Goal: Transaction & Acquisition: Purchase product/service

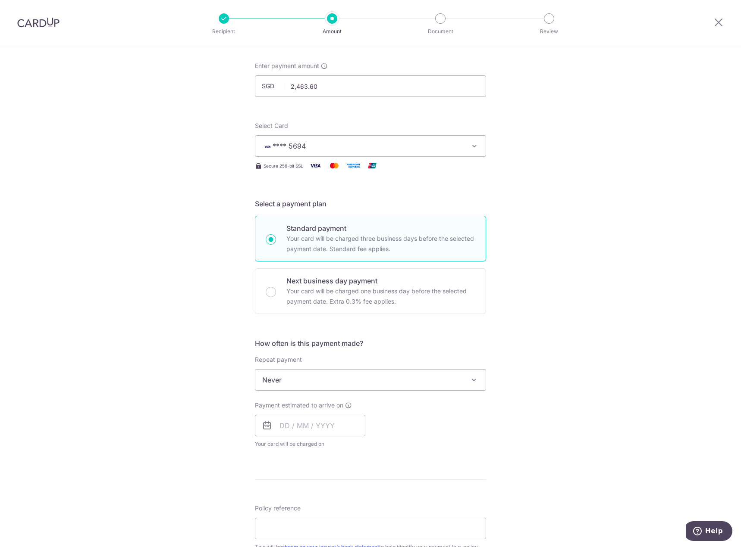
scroll to position [216, 0]
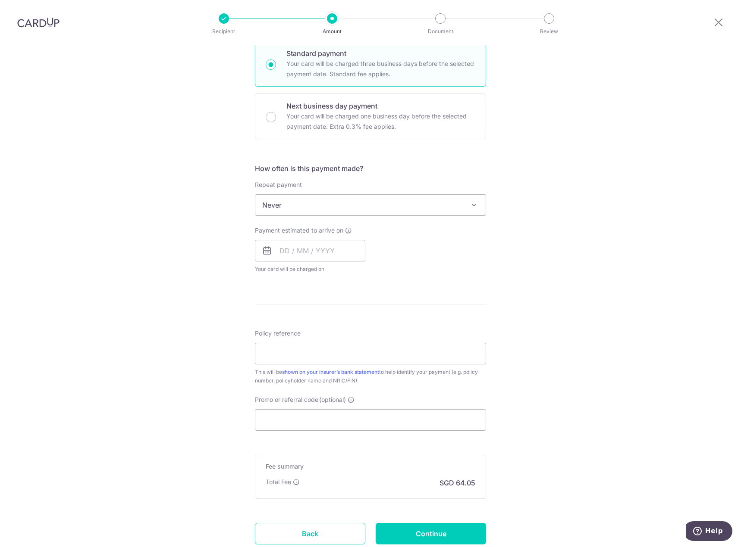
click at [48, 24] on img at bounding box center [38, 22] width 42 height 10
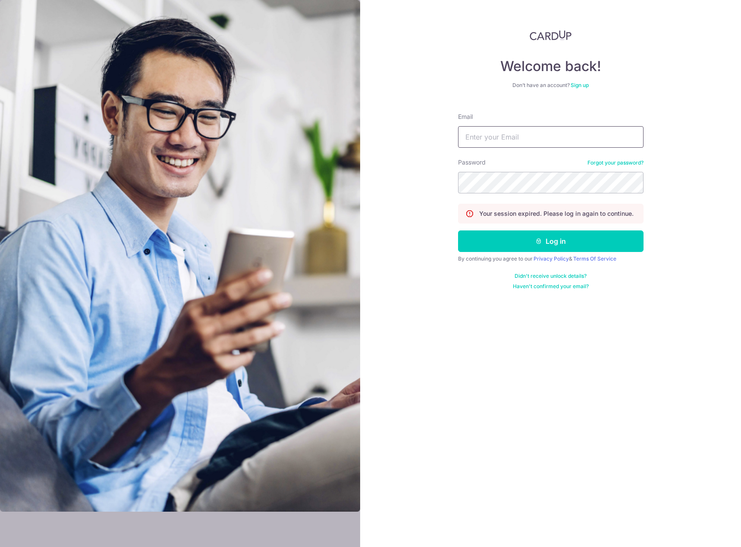
type input "chgvince@gmail.com"
click at [541, 240] on icon "submit" at bounding box center [538, 241] width 7 height 7
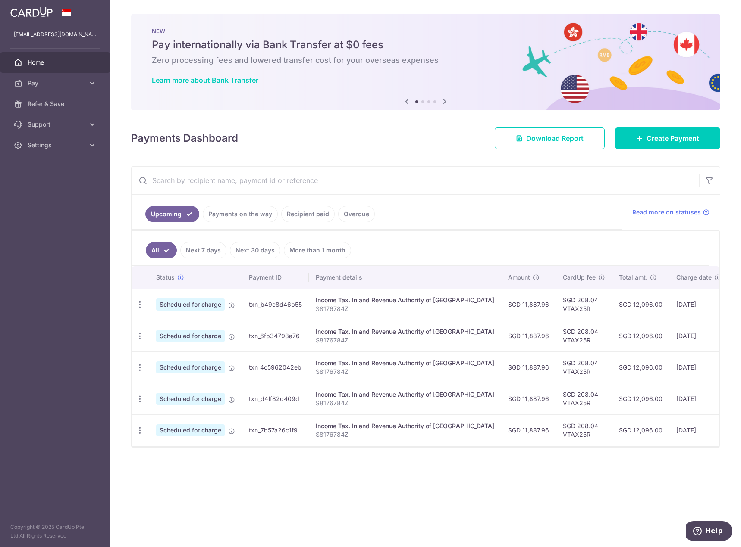
click at [443, 100] on icon at bounding box center [444, 101] width 10 height 11
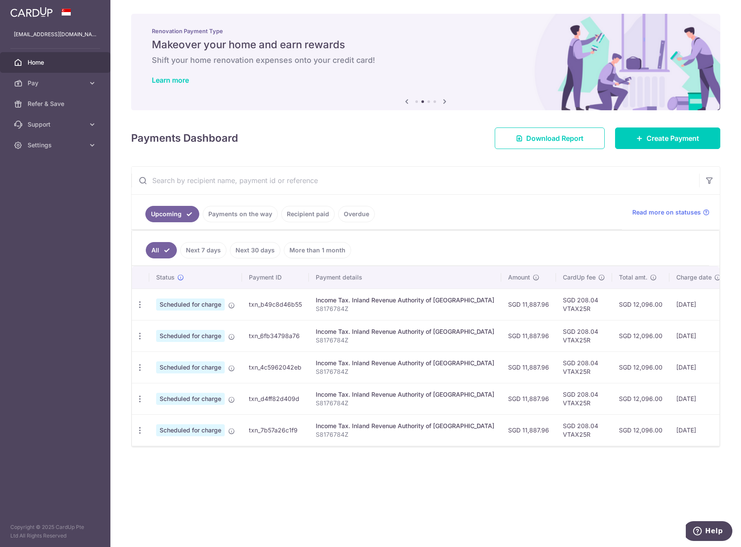
click at [443, 100] on icon at bounding box center [444, 101] width 10 height 11
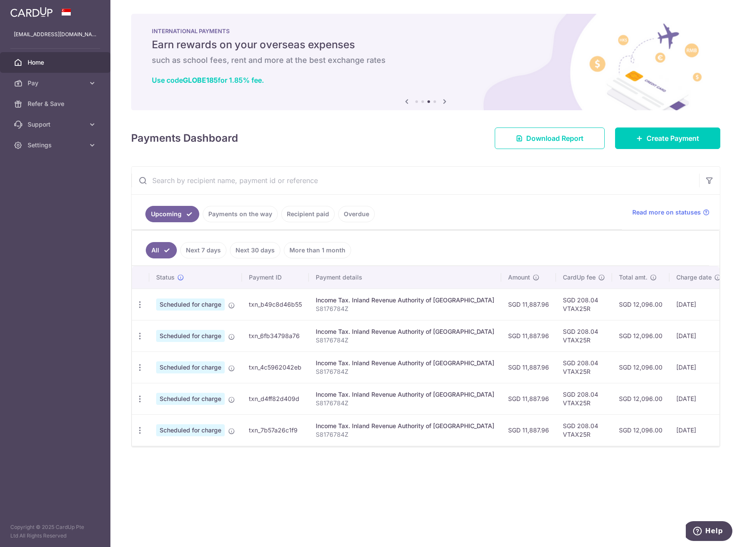
click at [443, 100] on icon at bounding box center [444, 101] width 10 height 11
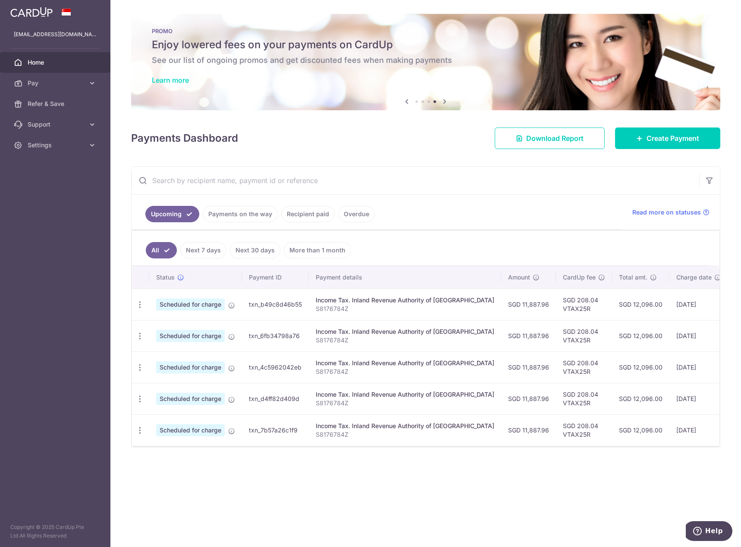
click at [185, 79] on link "Learn more" at bounding box center [170, 80] width 37 height 9
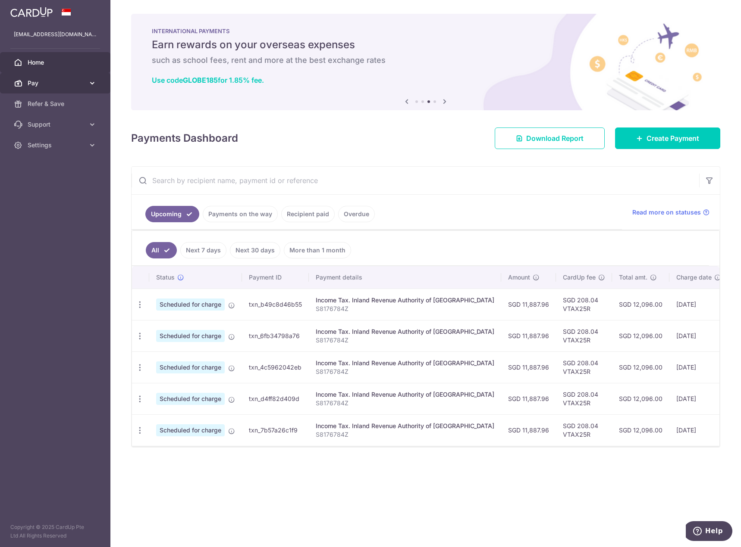
click at [78, 83] on span "Pay" at bounding box center [56, 83] width 57 height 9
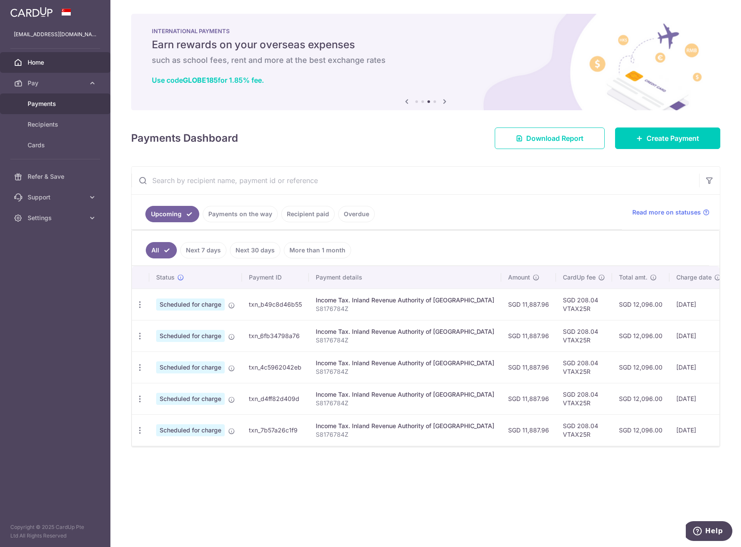
click at [55, 102] on span "Payments" at bounding box center [56, 104] width 57 height 9
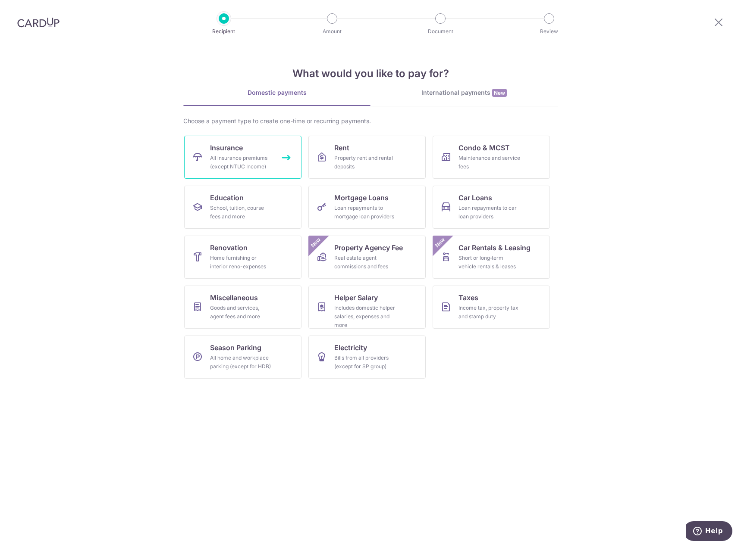
click at [237, 147] on span "Insurance" at bounding box center [226, 148] width 33 height 10
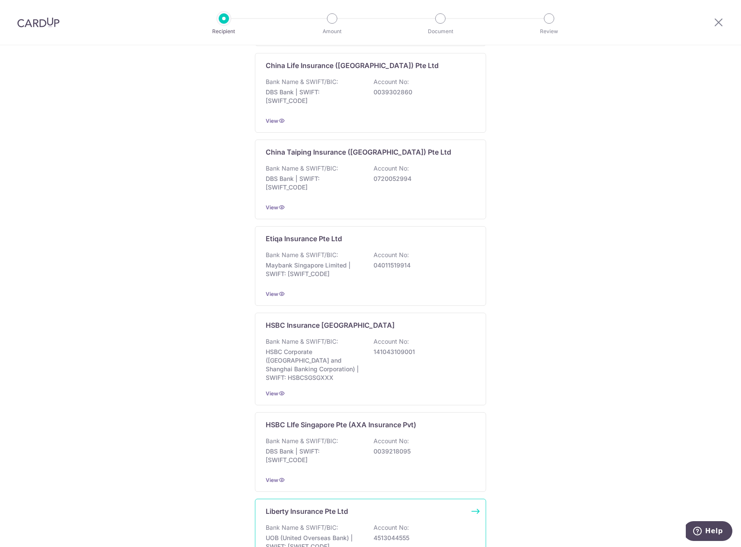
scroll to position [630, 0]
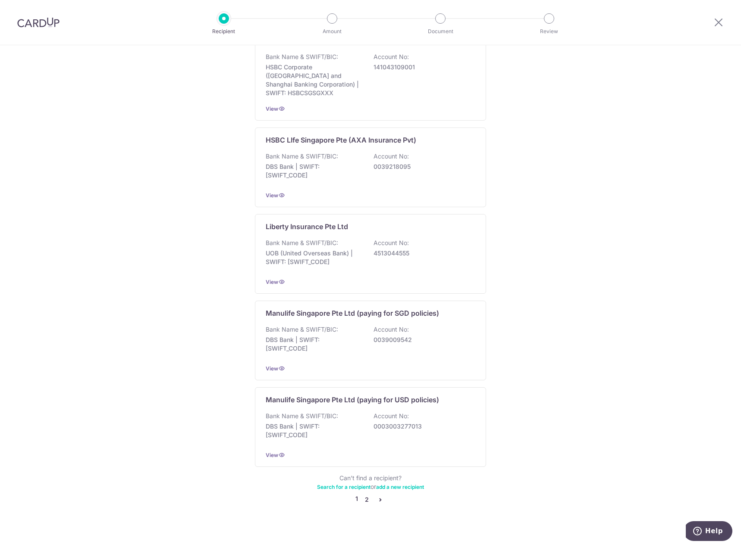
click at [362, 495] on link "2" at bounding box center [366, 500] width 10 height 10
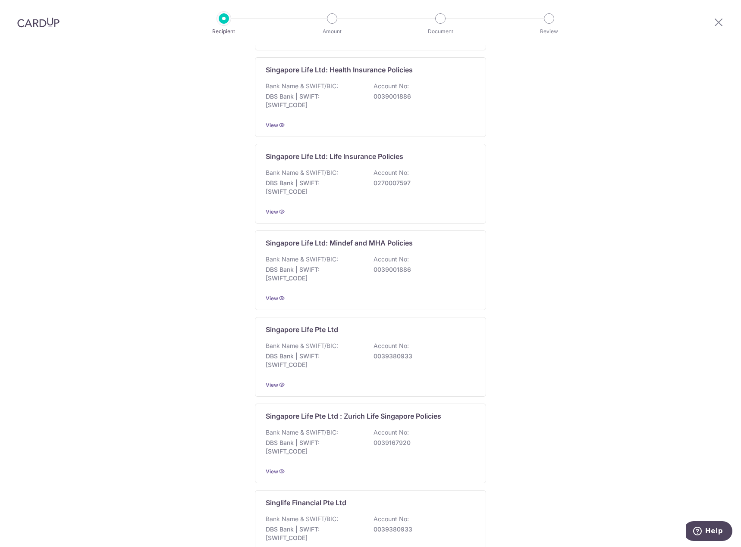
scroll to position [634, 0]
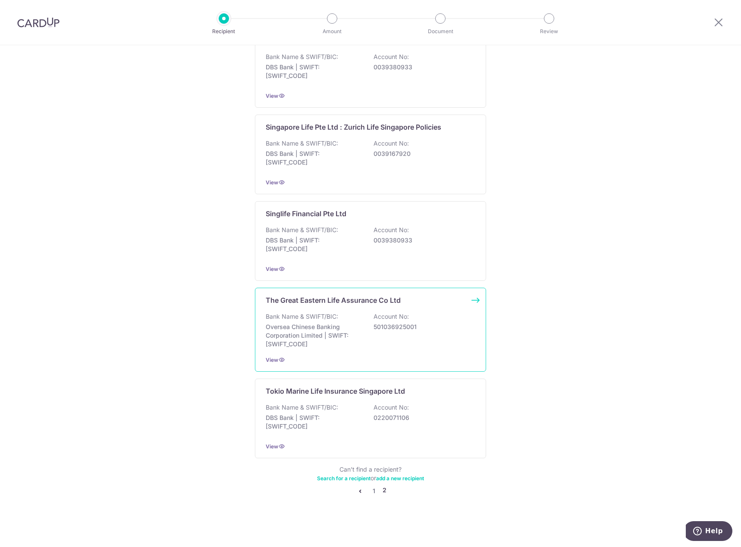
click at [316, 316] on p "Bank Name & SWIFT/BIC:" at bounding box center [302, 316] width 72 height 9
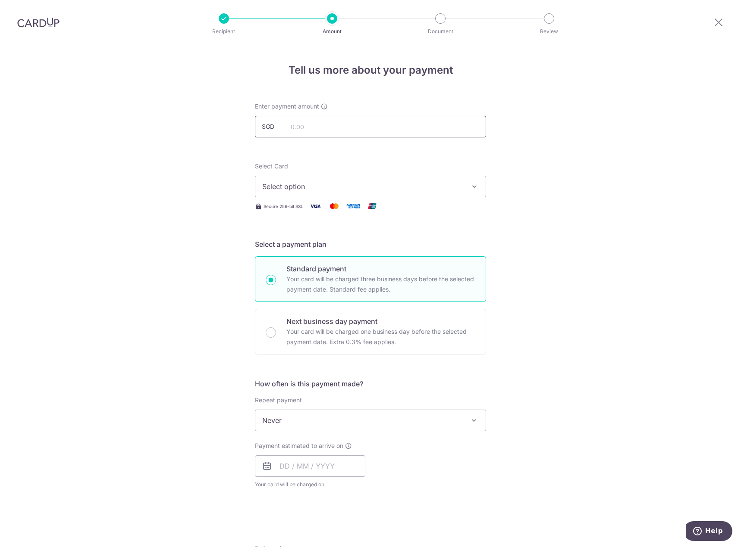
click at [306, 119] on input "text" at bounding box center [370, 127] width 231 height 22
click at [332, 120] on input "text" at bounding box center [370, 127] width 231 height 22
type input "2,463.60"
click at [323, 187] on span "Select option" at bounding box center [362, 186] width 201 height 10
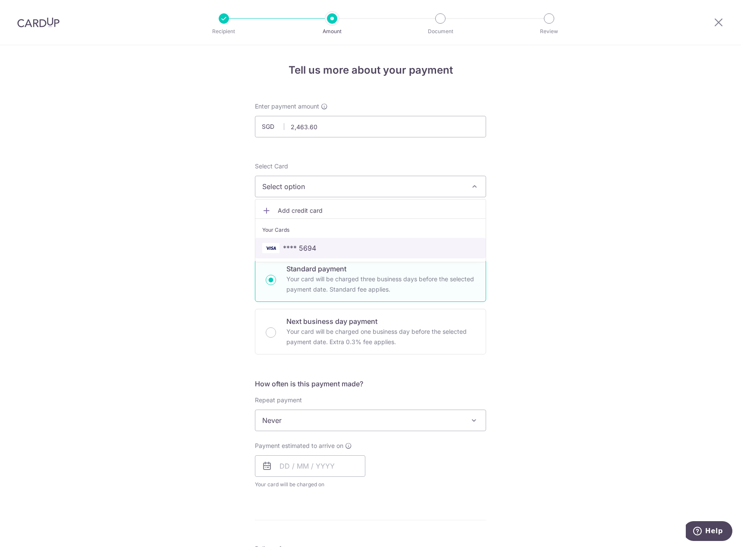
click at [309, 240] on link "**** 5694" at bounding box center [370, 248] width 230 height 21
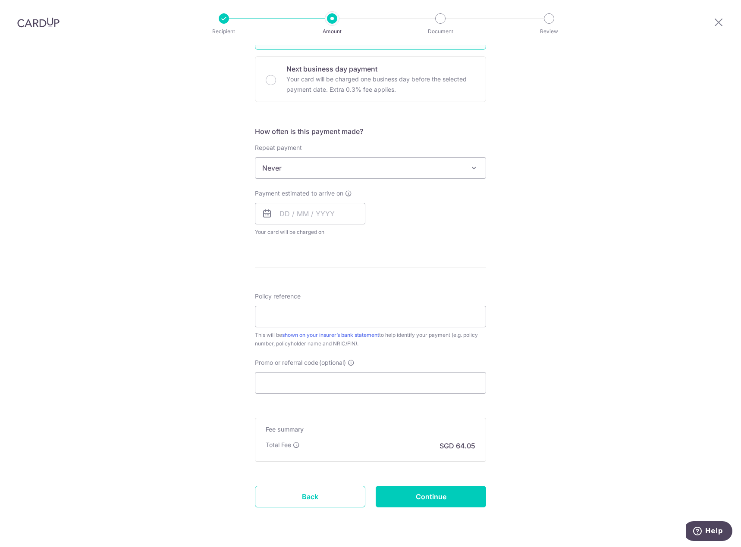
scroll to position [278, 0]
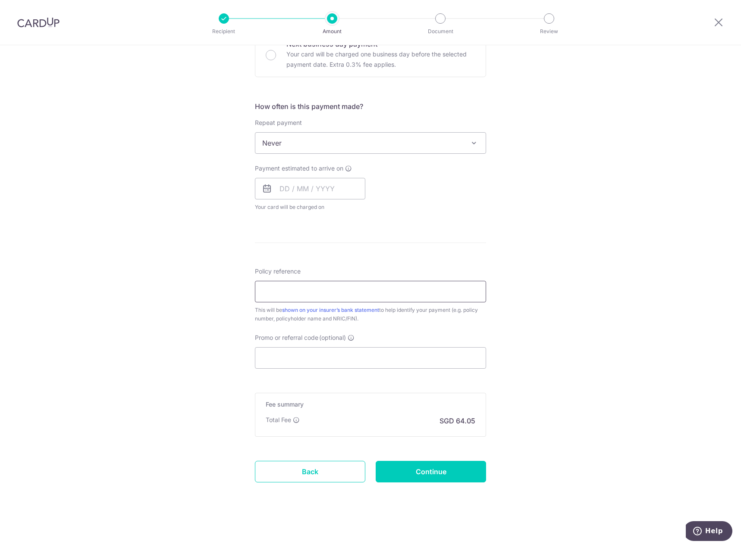
click at [297, 288] on input "Policy reference" at bounding box center [370, 292] width 231 height 22
type input "0253967922"
click at [276, 361] on input "Promo or referral code (optional)" at bounding box center [370, 358] width 231 height 22
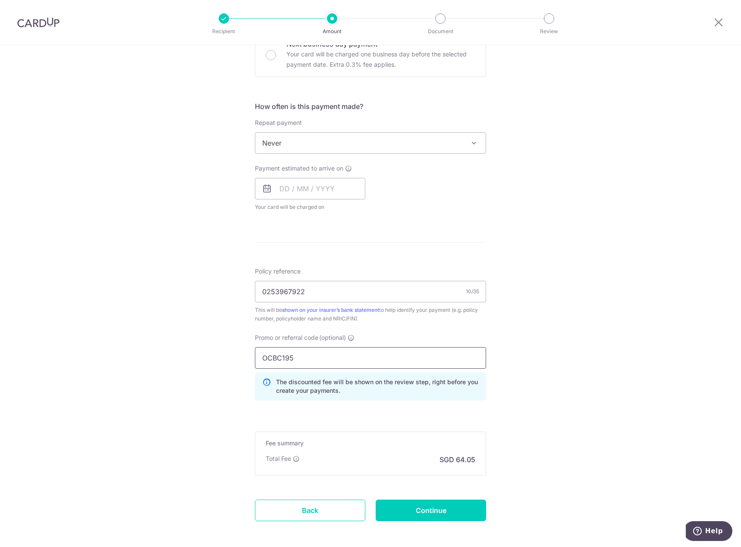
type input "OCBC195"
drag, startPoint x: 396, startPoint y: 420, endPoint x: 400, endPoint y: 418, distance: 4.4
click at [399, 418] on form "Enter payment amount SGD 2,463.60 2463.60 Select Card **** 5694 Add credit card…" at bounding box center [370, 185] width 231 height 721
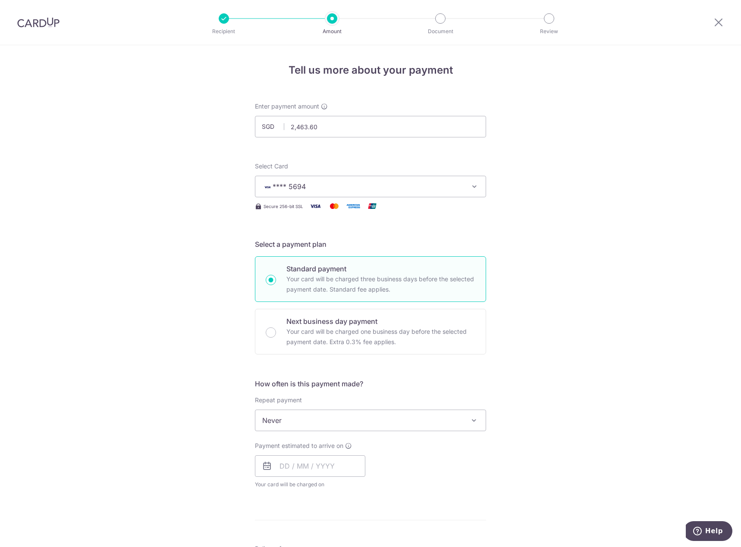
scroll to position [302, 0]
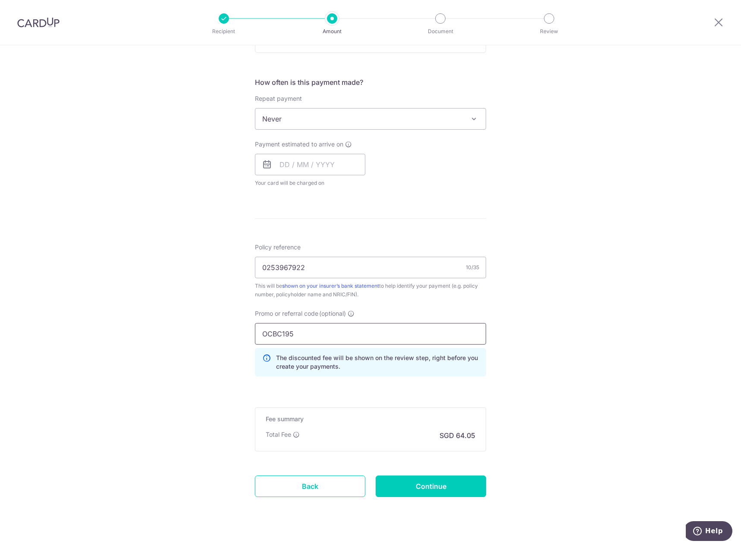
drag, startPoint x: 296, startPoint y: 334, endPoint x: 199, endPoint y: 337, distance: 97.5
click at [199, 337] on div "Tell us more about your payment Enter payment amount SGD 2,463.60 2463.60 Selec…" at bounding box center [370, 153] width 741 height 819
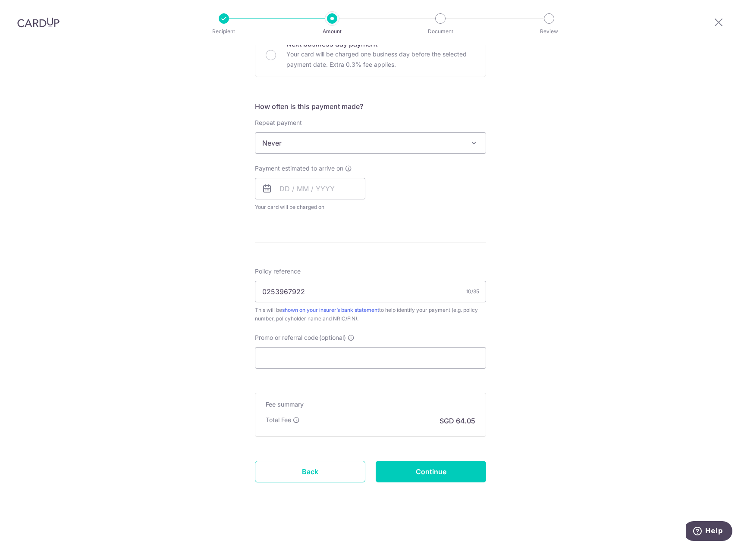
click at [206, 350] on div "Tell us more about your payment Enter payment amount SGD 2,463.60 2463.60 Selec…" at bounding box center [370, 158] width 741 height 780
click at [290, 356] on input "Promo or referral code (optional)" at bounding box center [370, 358] width 231 height 22
click at [317, 357] on input "Promo or referral code (optional)" at bounding box center [370, 358] width 231 height 22
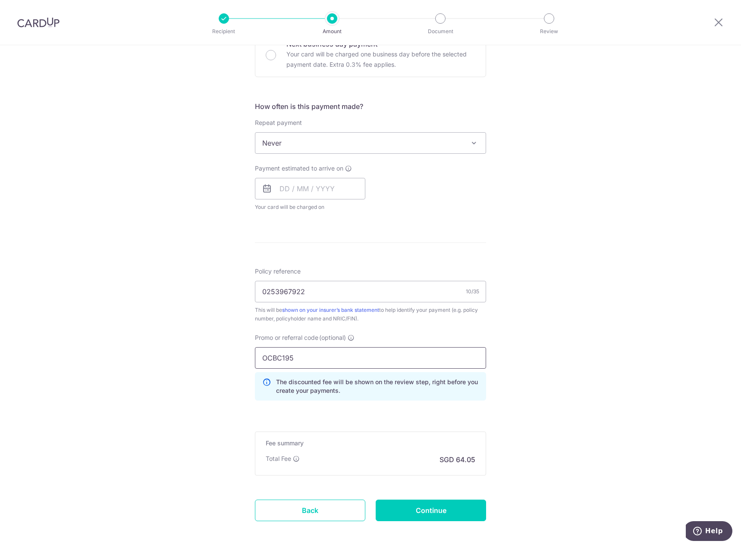
type input "OCBC195"
click at [417, 391] on p "The discounted fee will be shown on the review step, right before you create yo…" at bounding box center [377, 386] width 203 height 17
drag, startPoint x: 292, startPoint y: 460, endPoint x: 365, endPoint y: 462, distance: 73.3
click at [321, 458] on div "Total Fee SGD 64.05" at bounding box center [370, 460] width 209 height 10
click at [428, 502] on input "Continue" at bounding box center [430, 511] width 110 height 22
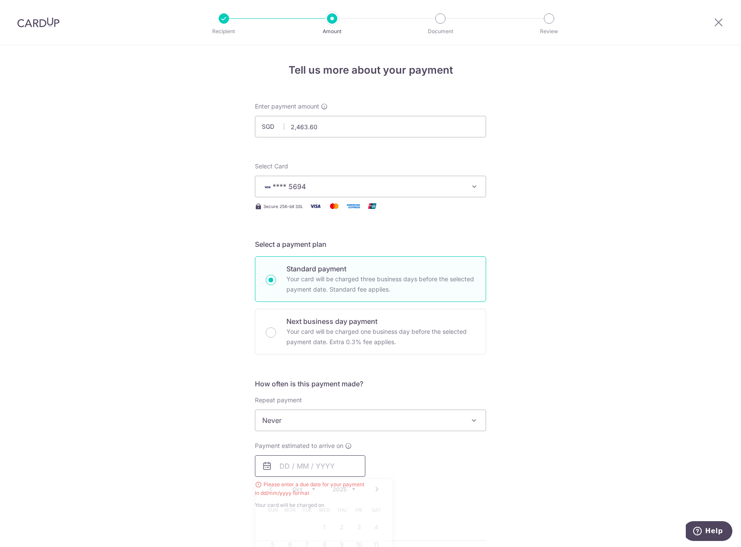
click at [301, 465] on input "text" at bounding box center [310, 467] width 110 height 22
click at [414, 475] on div "Payment estimated to arrive on Prev Next Oct Nov Dec 2025 2026 2027 2028 2029 2…" at bounding box center [370, 476] width 241 height 68
click at [280, 469] on input "text" at bounding box center [310, 467] width 110 height 22
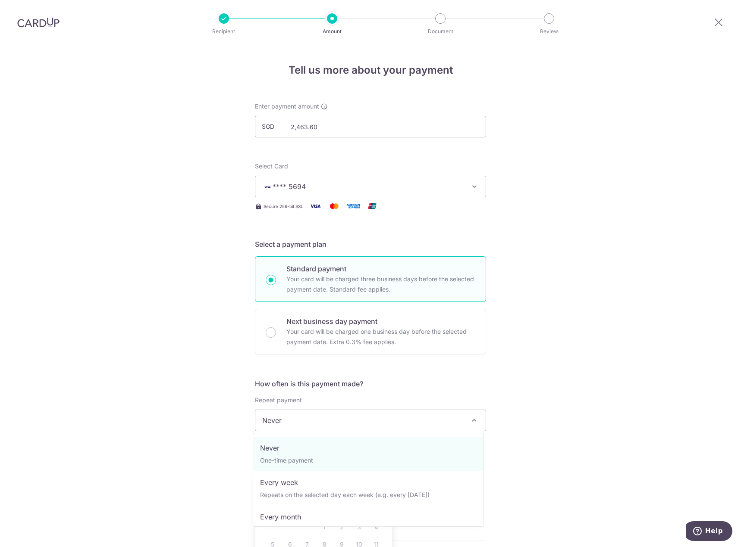
click at [352, 420] on span "Never" at bounding box center [370, 420] width 230 height 21
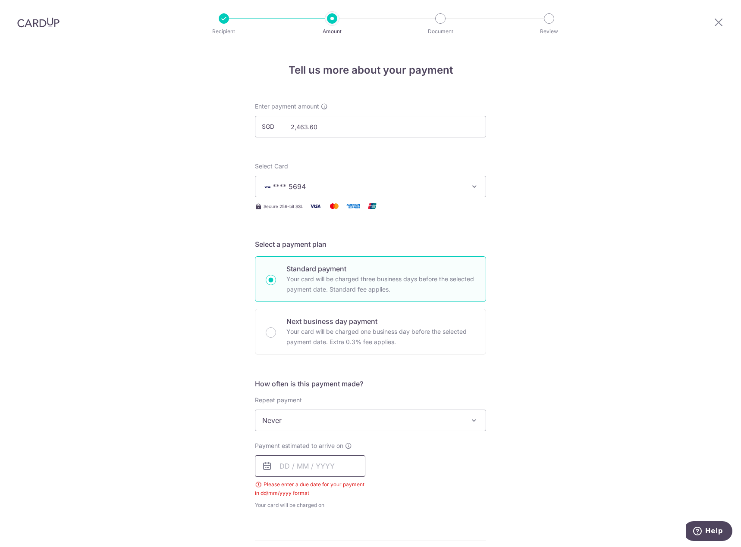
click at [286, 466] on input "text" at bounding box center [310, 467] width 110 height 22
click at [277, 467] on input "text" at bounding box center [310, 467] width 110 height 22
type input "15/10/2025"
click at [222, 449] on div "Tell us more about your payment Enter payment amount SGD 2,463.60 2463.60 Selec…" at bounding box center [370, 464] width 741 height 839
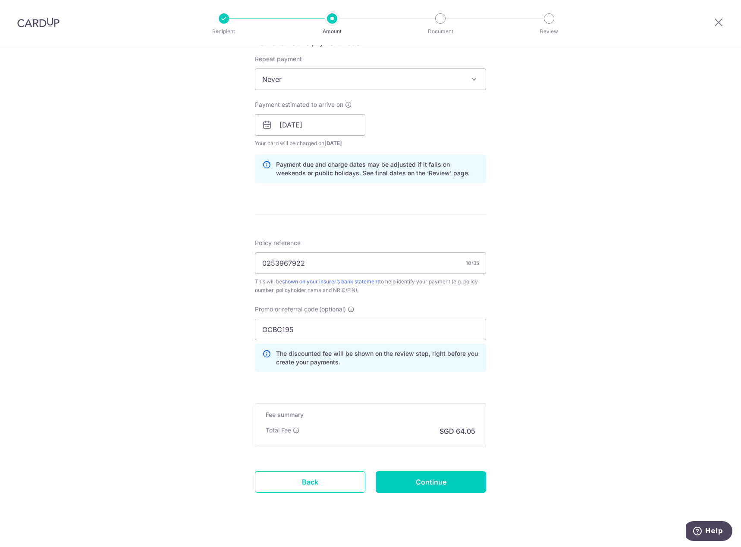
scroll to position [345, 0]
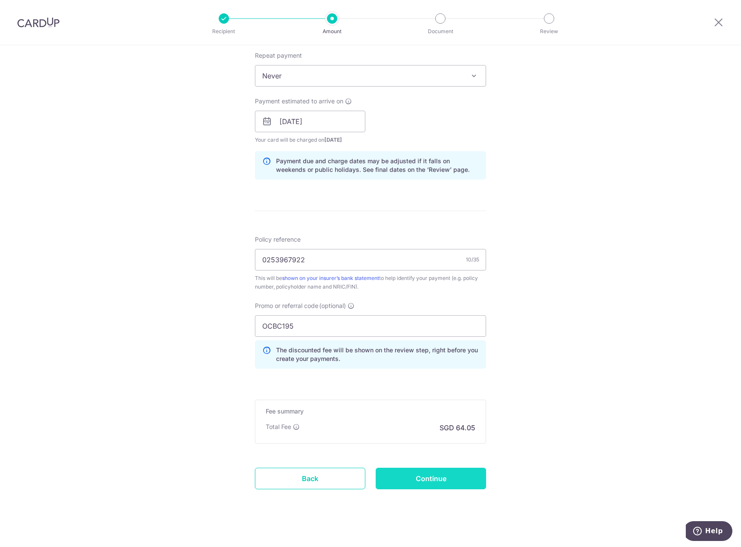
click at [423, 471] on input "Continue" at bounding box center [430, 479] width 110 height 22
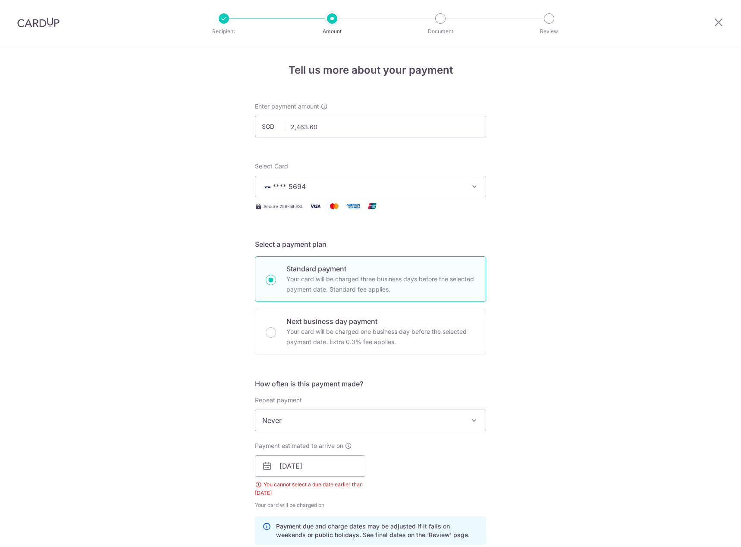
scroll to position [372, 0]
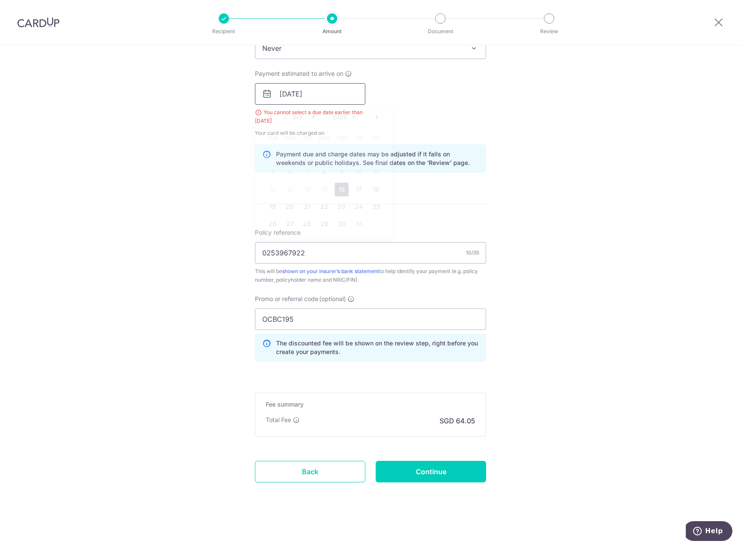
click at [281, 94] on input "15/10/2025" at bounding box center [310, 94] width 110 height 22
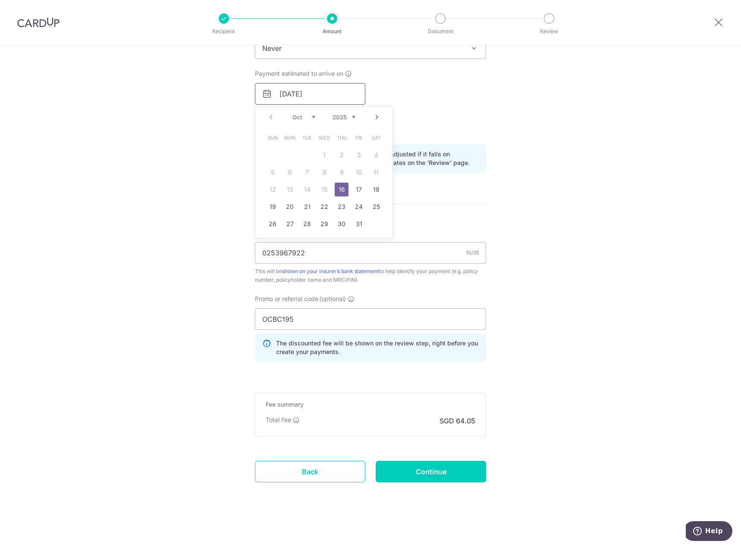
type input "[DATE]"
click at [434, 197] on form "Enter payment amount SGD 2,463.60 2463.60 Select Card **** 5694 Add credit card…" at bounding box center [370, 118] width 231 height 777
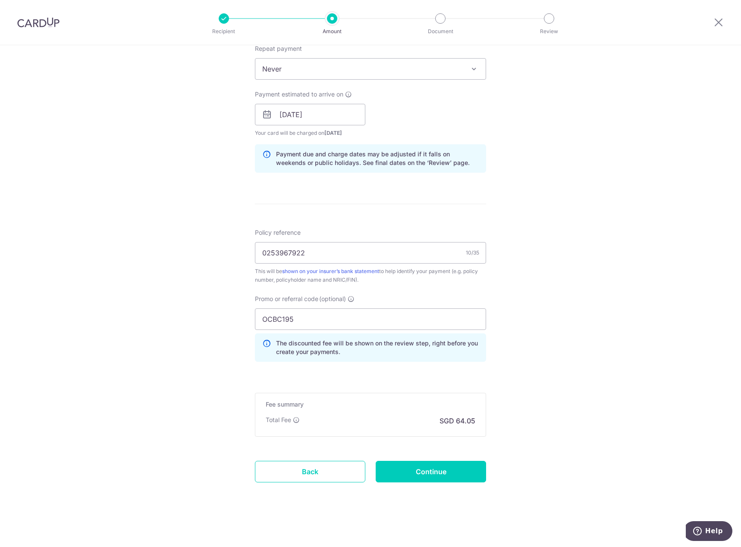
scroll to position [352, 0]
click at [425, 472] on input "Continue" at bounding box center [430, 472] width 110 height 22
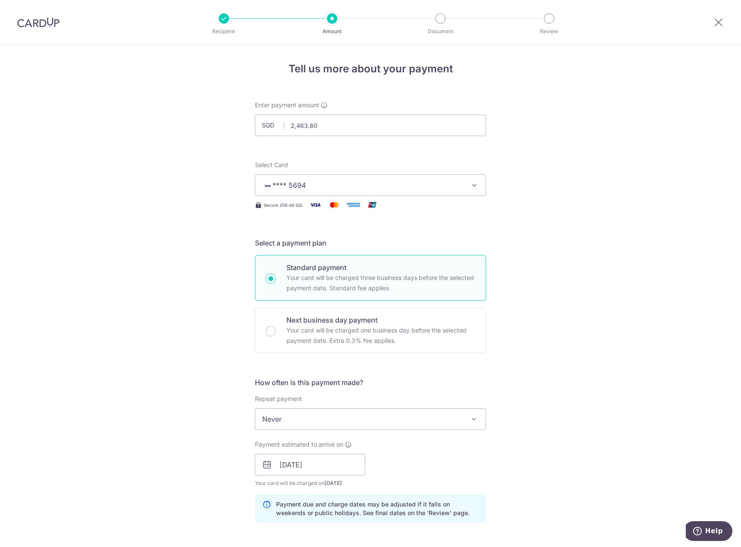
scroll to position [0, 0]
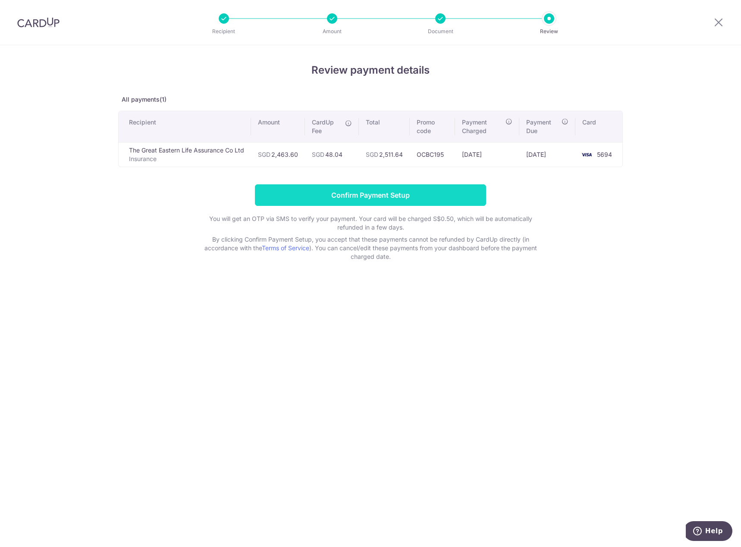
click at [405, 192] on input "Confirm Payment Setup" at bounding box center [370, 195] width 231 height 22
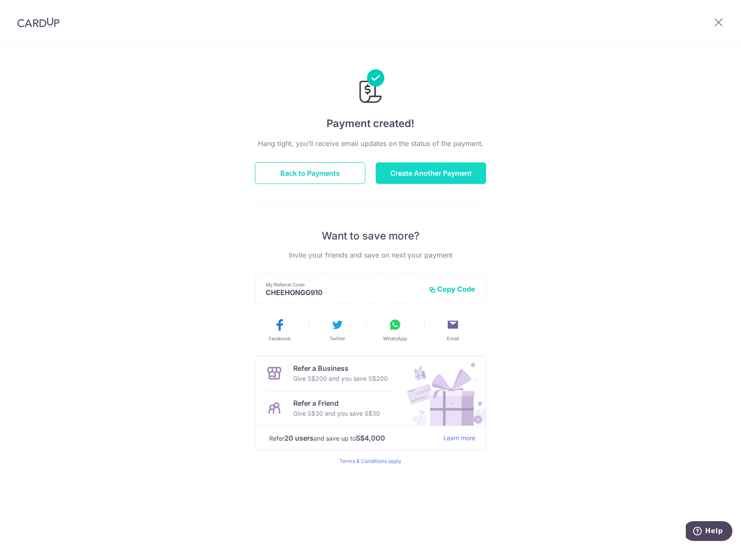
click at [443, 168] on button "Create Another Payment" at bounding box center [430, 173] width 110 height 22
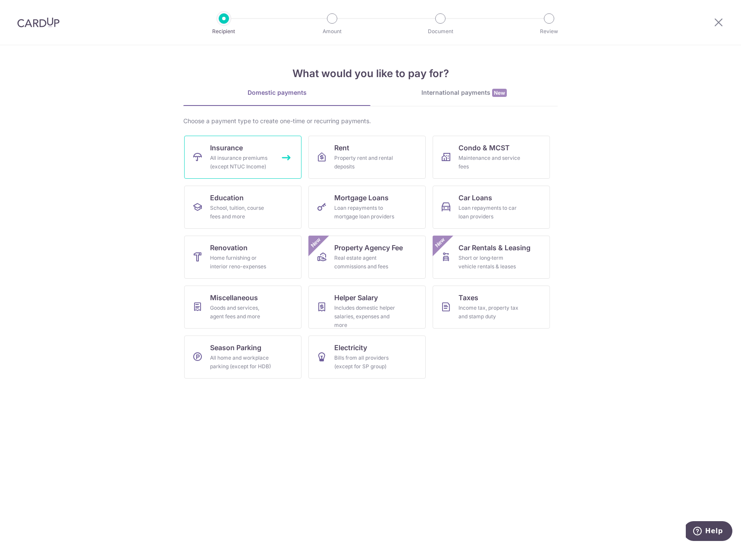
click at [255, 161] on div "All insurance premiums (except NTUC Income)" at bounding box center [241, 162] width 62 height 17
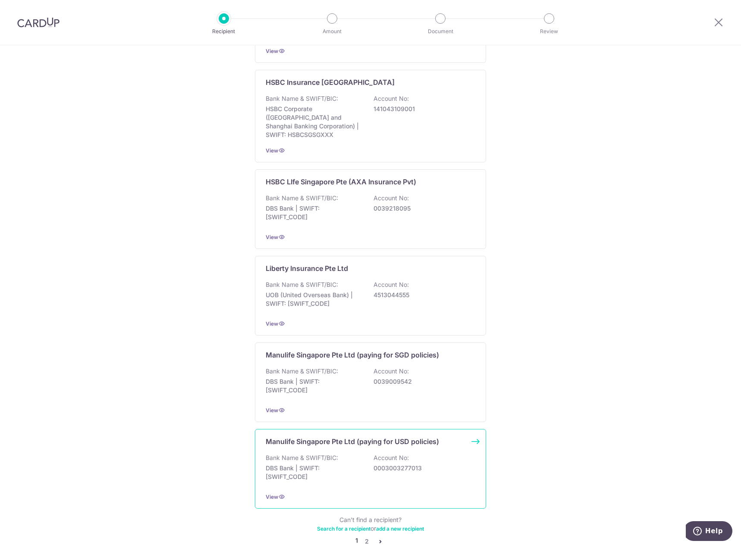
scroll to position [630, 0]
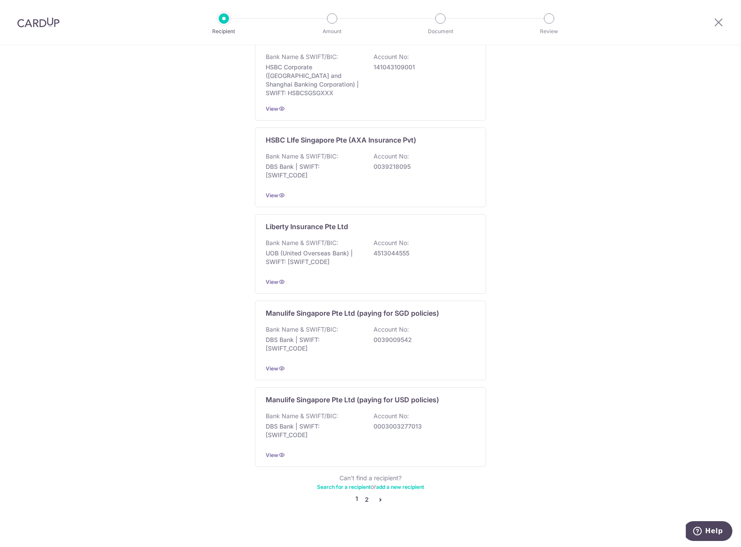
click at [362, 495] on link "2" at bounding box center [366, 500] width 10 height 10
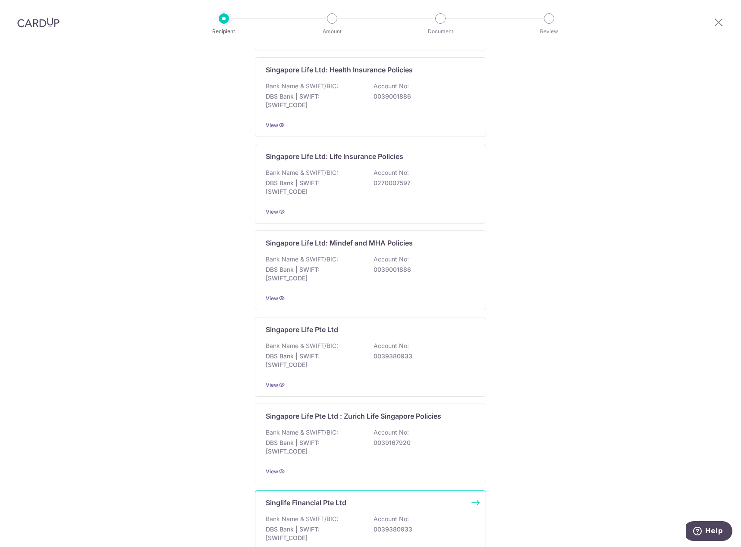
scroll to position [603, 0]
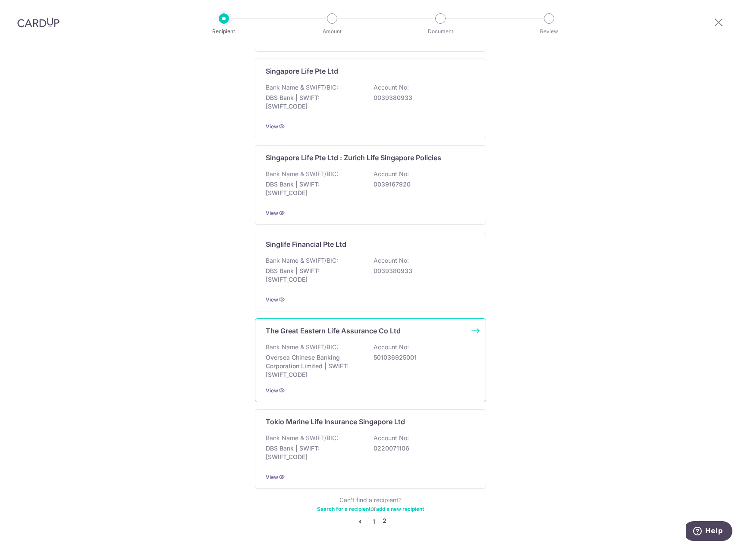
click at [320, 372] on p "Oversea Chinese Banking Corporation Limited | SWIFT: [SWIFT_CODE]" at bounding box center [314, 366] width 97 height 26
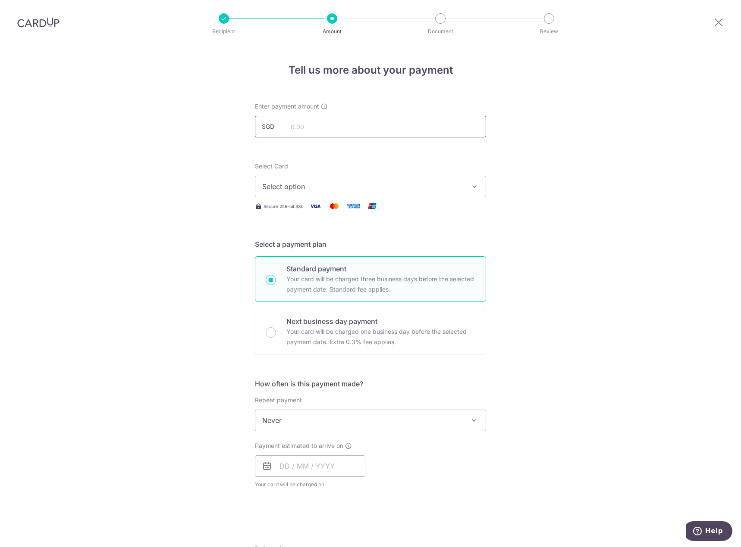
click at [322, 129] on input "text" at bounding box center [370, 127] width 231 height 22
type input "2,574.80"
click at [298, 196] on button "Select option" at bounding box center [370, 187] width 231 height 22
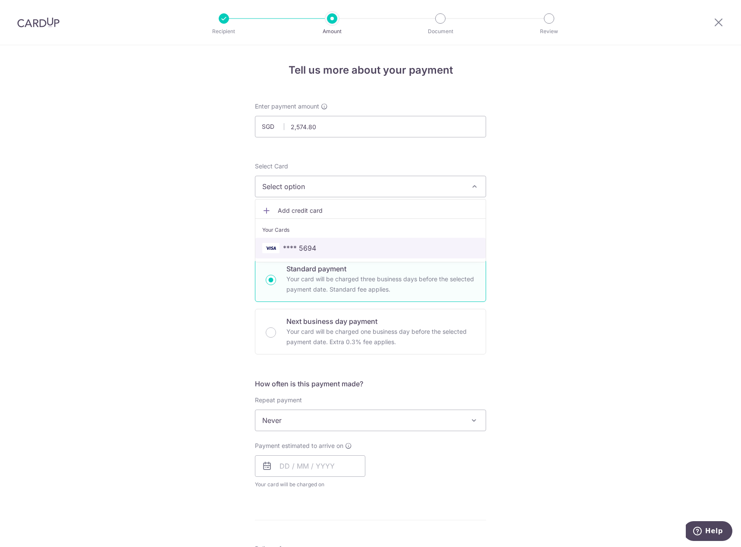
click at [291, 245] on span "**** 5694" at bounding box center [299, 248] width 33 height 10
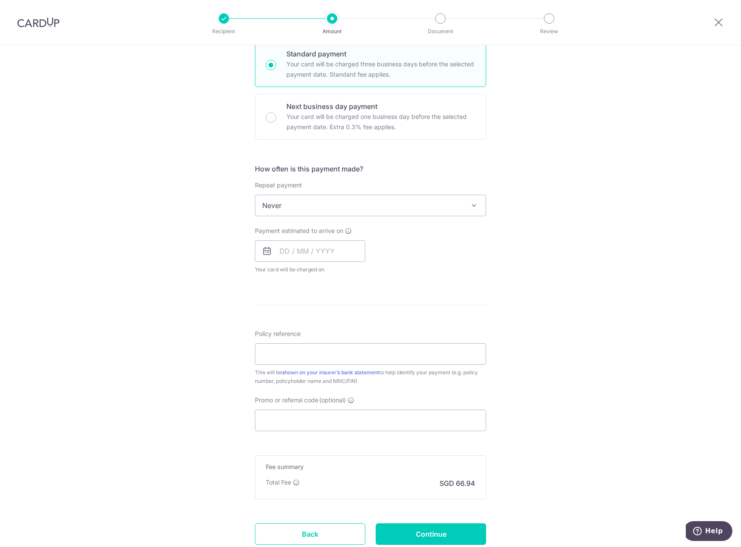
scroll to position [216, 0]
click at [284, 251] on input "text" at bounding box center [310, 251] width 110 height 22
type input "[DATE]"
click at [322, 350] on form "Enter payment amount SGD 2,574.80 2574.80 Select Card **** 5694 Add credit card…" at bounding box center [370, 228] width 231 height 682
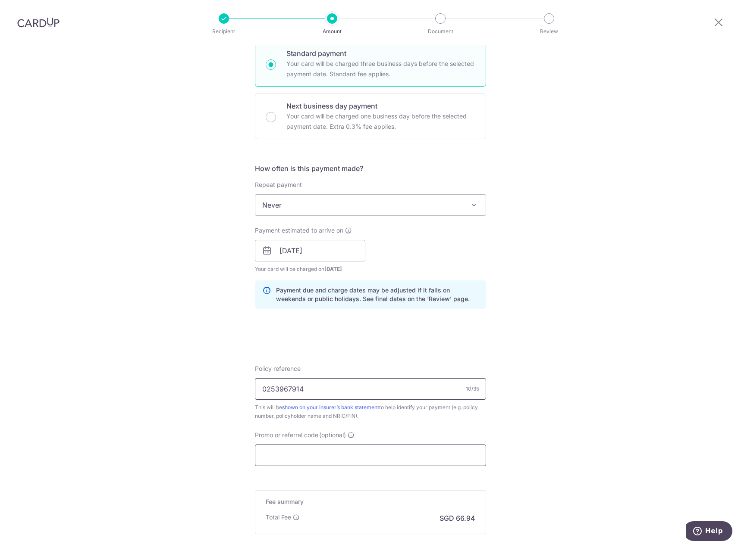
type input "0253967914"
click at [306, 459] on input "Promo or referral code (optional)" at bounding box center [370, 456] width 231 height 22
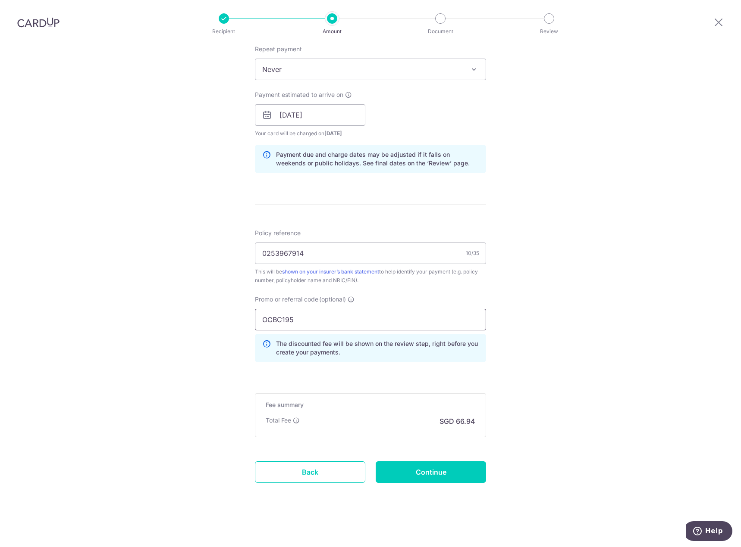
scroll to position [352, 0]
type input "OCBC195"
click at [336, 379] on form "Enter payment amount SGD 2,574.80 2574.80 Select Card **** 5694 Add credit card…" at bounding box center [370, 128] width 231 height 756
click at [439, 468] on input "Continue" at bounding box center [430, 472] width 110 height 22
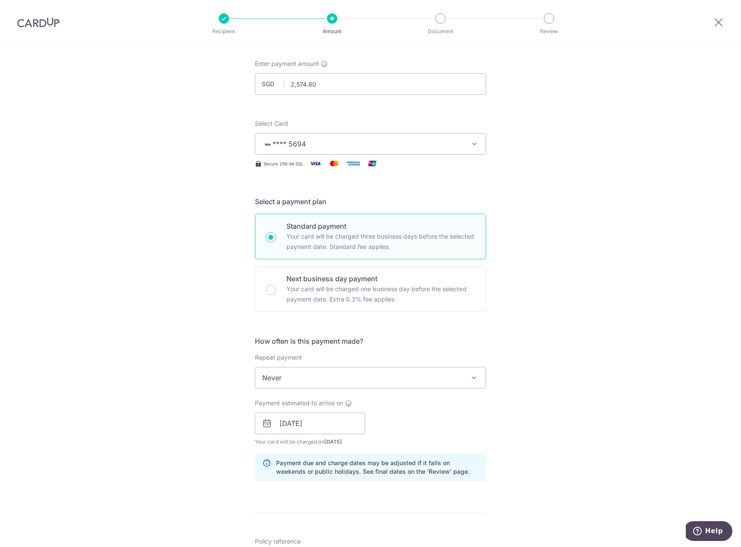
scroll to position [0, 0]
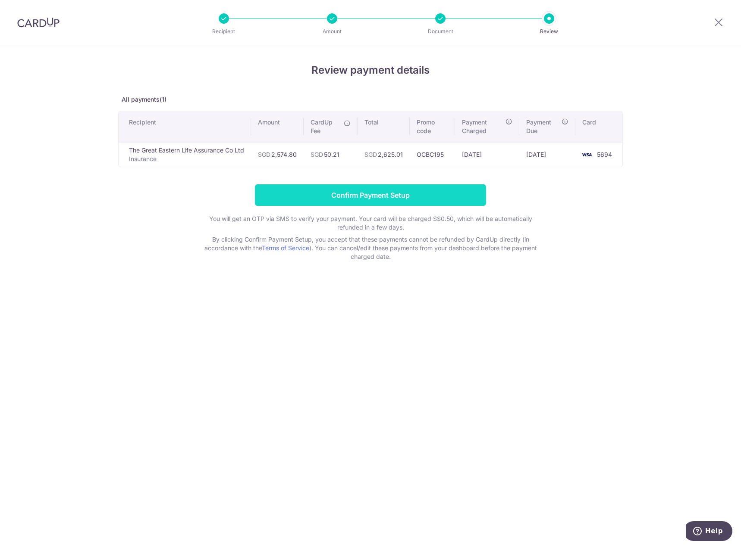
click at [353, 192] on input "Confirm Payment Setup" at bounding box center [370, 195] width 231 height 22
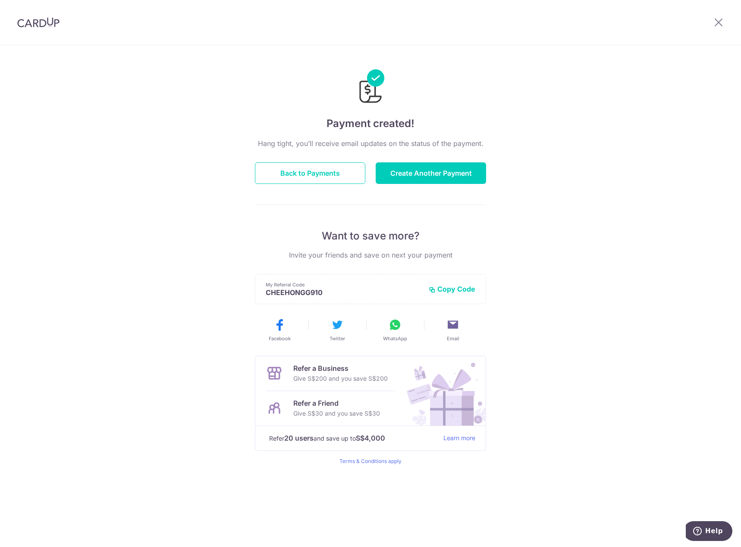
click at [459, 287] on button "Copy Code" at bounding box center [451, 289] width 47 height 9
click at [414, 162] on div "Hang tight, you’ll receive email updates on the status of the payment. Back to …" at bounding box center [370, 301] width 231 height 327
click at [444, 170] on button "Create Another Payment" at bounding box center [430, 173] width 110 height 22
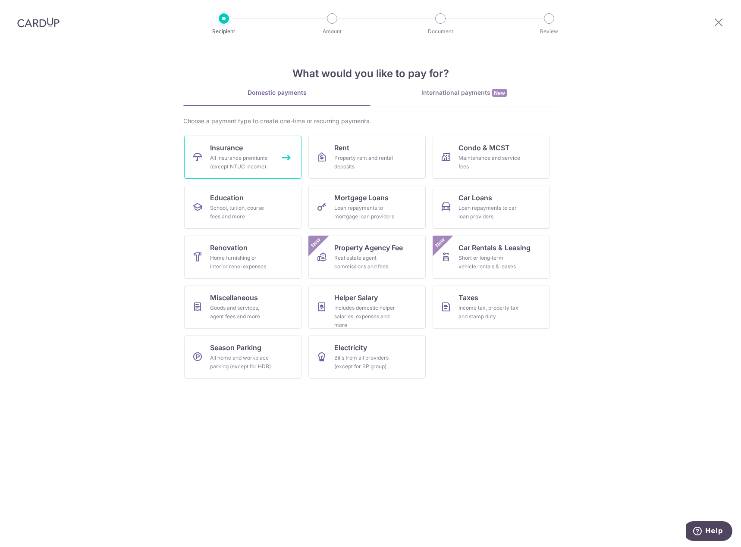
click at [257, 155] on div "All insurance premiums (except NTUC Income)" at bounding box center [241, 162] width 62 height 17
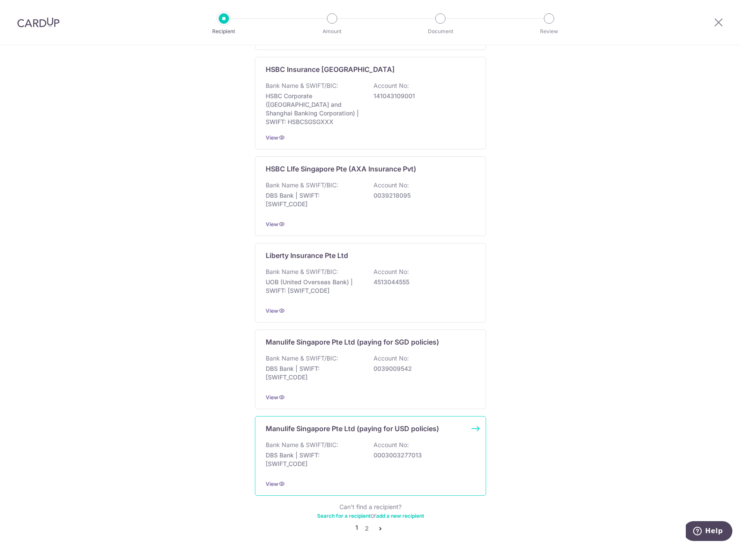
scroll to position [630, 0]
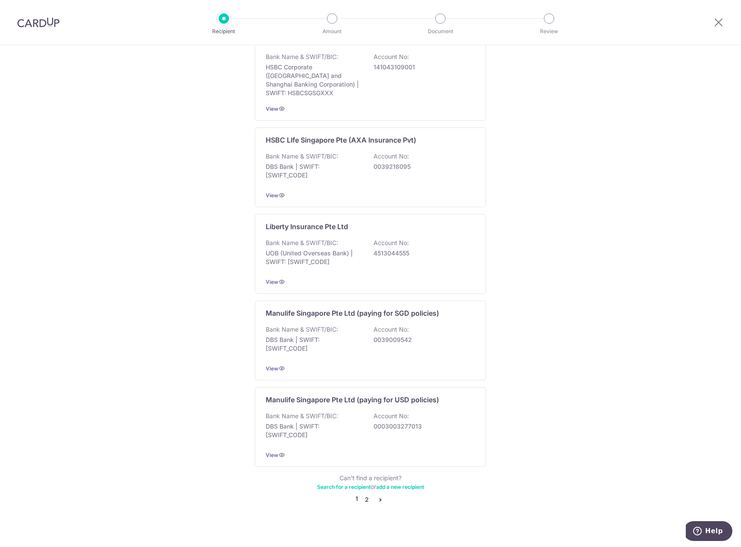
click at [365, 495] on link "2" at bounding box center [366, 500] width 10 height 10
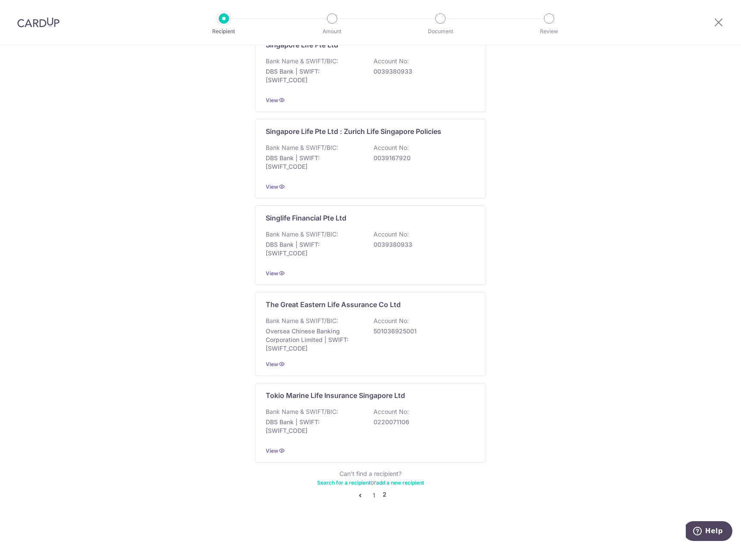
scroll to position [0, 0]
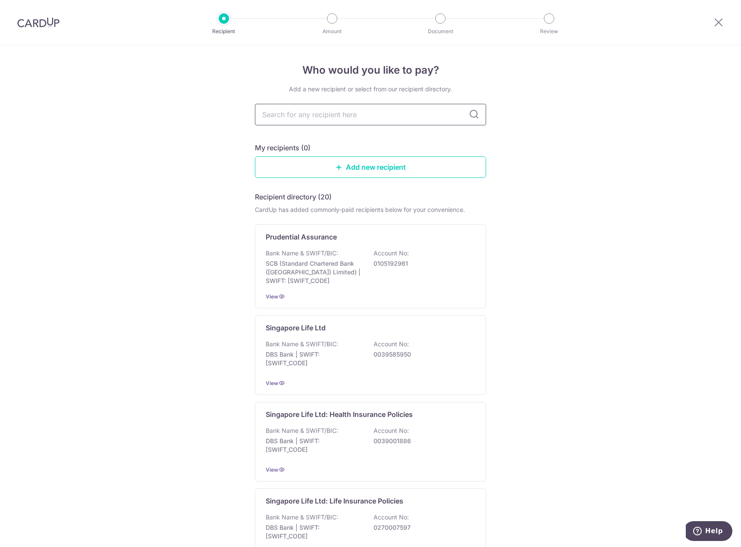
click at [365, 113] on input "text" at bounding box center [370, 115] width 231 height 22
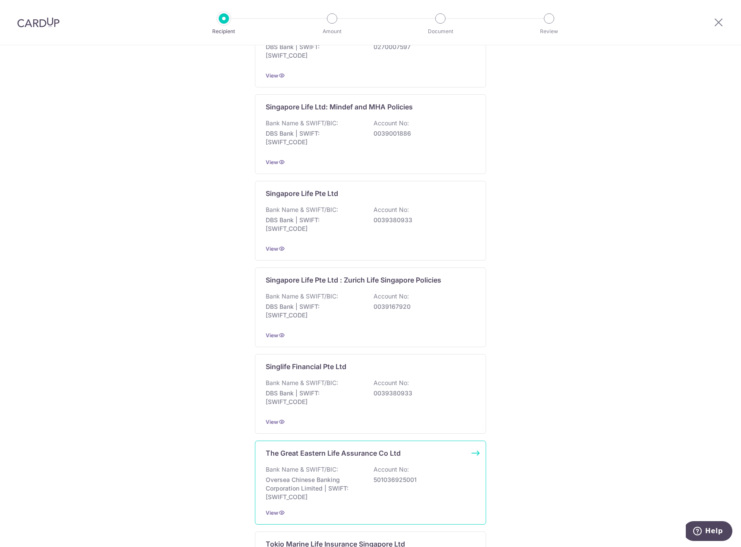
scroll to position [634, 0]
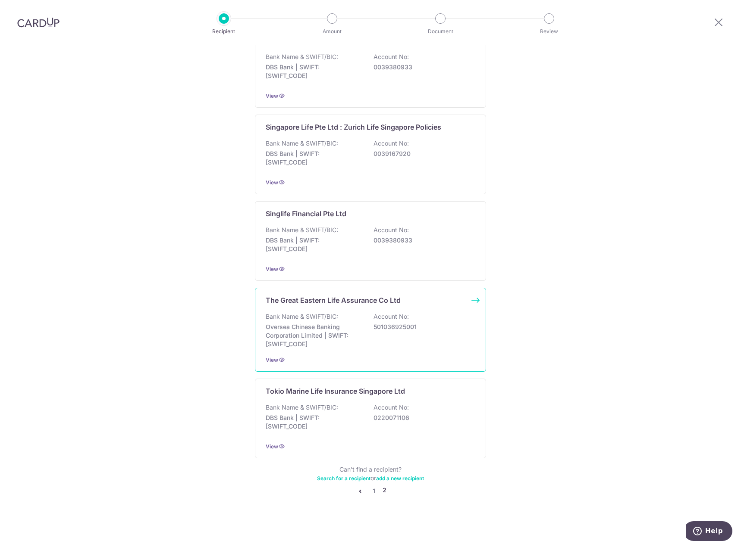
click at [309, 305] on p "The Great Eastern Life Assurance Co Ltd" at bounding box center [333, 300] width 135 height 10
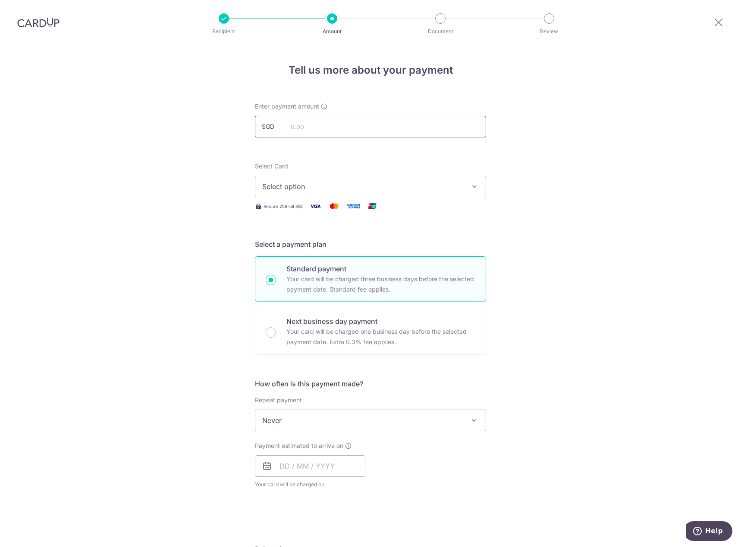
click at [298, 126] on input "text" at bounding box center [370, 127] width 231 height 22
type input "2,307.35"
click at [165, 278] on div "Tell us more about your payment Enter payment amount SGD 2,307.35 2307.35 Selec…" at bounding box center [370, 435] width 741 height 780
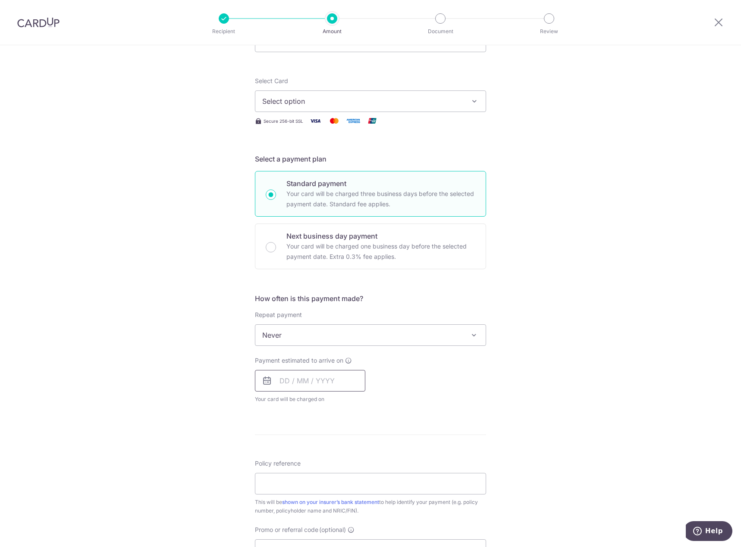
scroll to position [86, 0]
click at [280, 379] on input "text" at bounding box center [310, 380] width 110 height 22
click at [339, 476] on link "16" at bounding box center [341, 476] width 14 height 14
type input "16/10/2025"
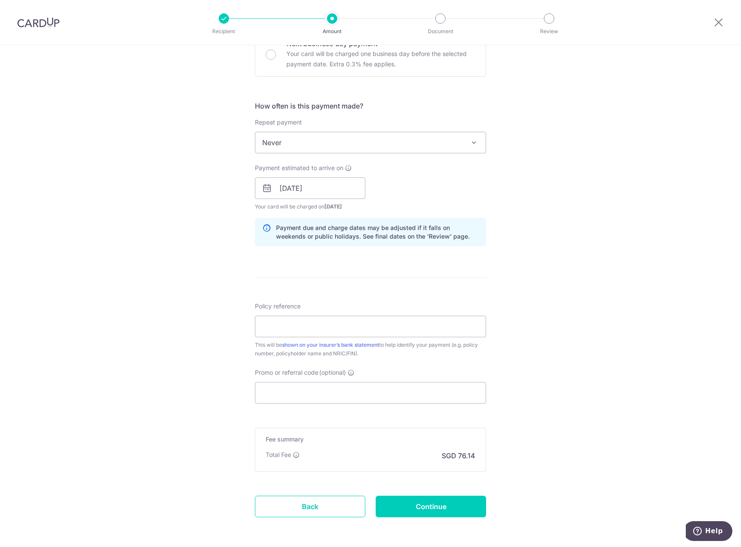
scroll to position [302, 0]
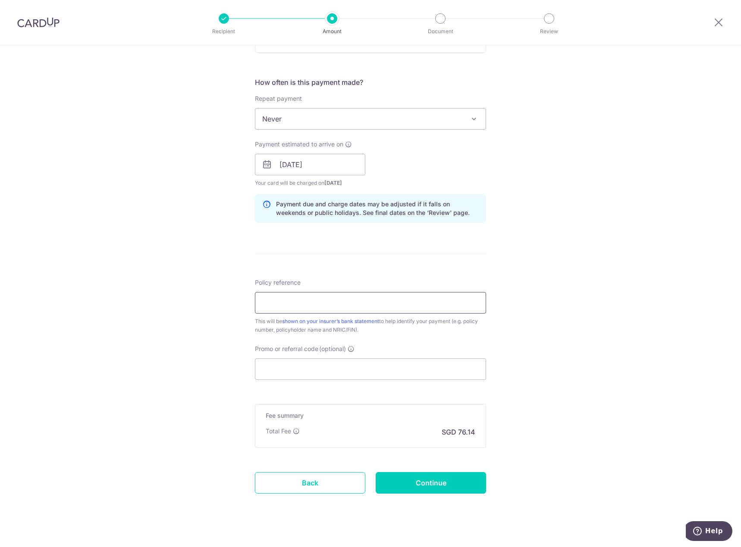
click at [358, 300] on input "Policy reference" at bounding box center [370, 303] width 231 height 22
type input "0253957076"
drag, startPoint x: 359, startPoint y: 373, endPoint x: 354, endPoint y: 374, distance: 5.2
click at [359, 373] on input "Promo or referral code (optional)" at bounding box center [370, 370] width 231 height 22
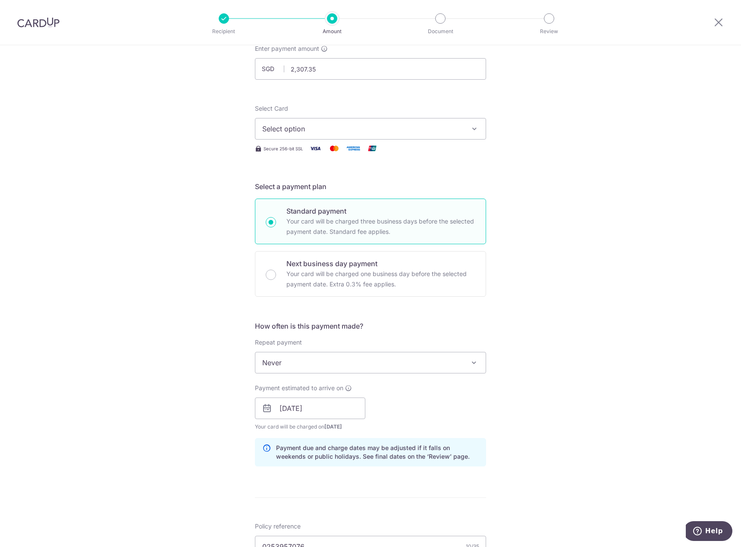
scroll to position [0, 0]
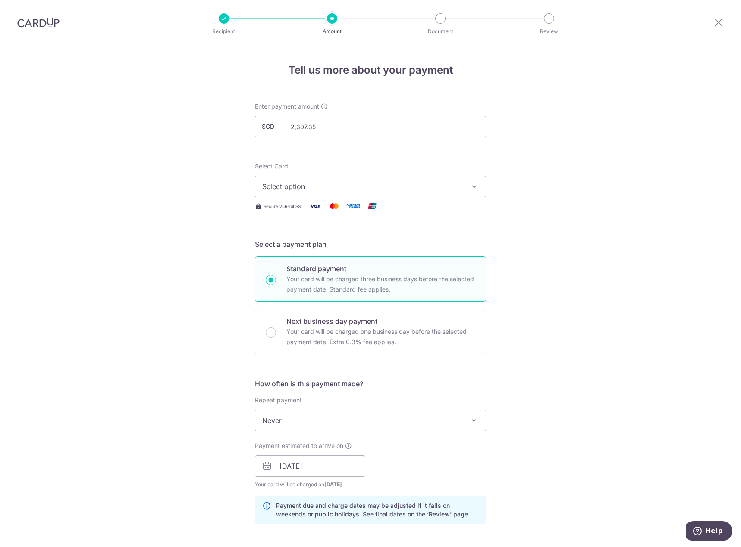
type input "OCBC195"
click at [328, 194] on button "Select option" at bounding box center [370, 187] width 231 height 22
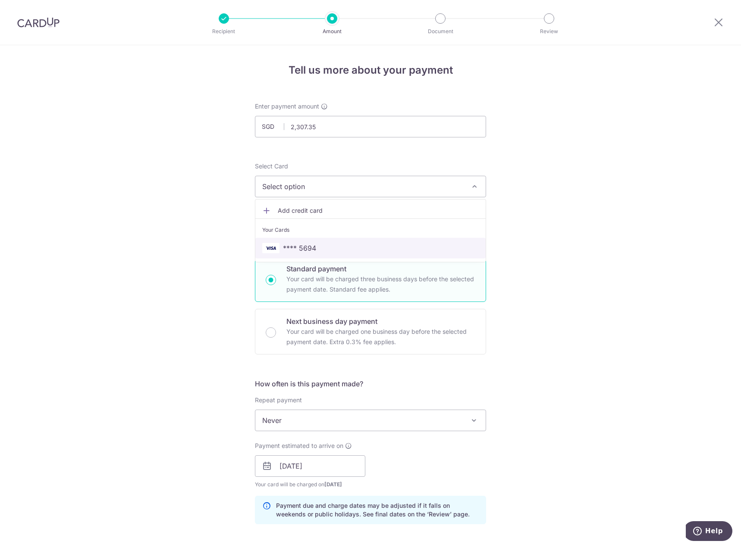
click at [299, 248] on span "**** 5694" at bounding box center [299, 248] width 33 height 10
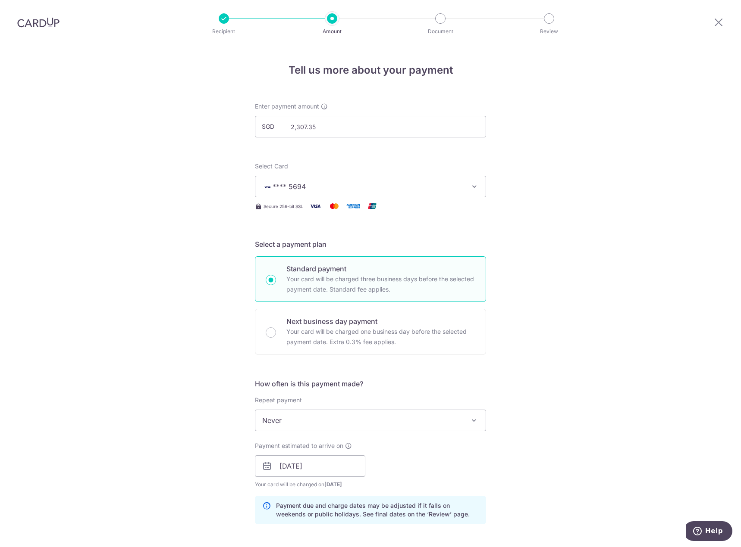
click at [521, 284] on div "Tell us more about your payment Enter payment amount SGD 2,307.35 2307.35 Selec…" at bounding box center [370, 472] width 741 height 854
click at [495, 287] on div "Tell us more about your payment Enter payment amount SGD 2,307.35 2307.35 Selec…" at bounding box center [370, 472] width 741 height 854
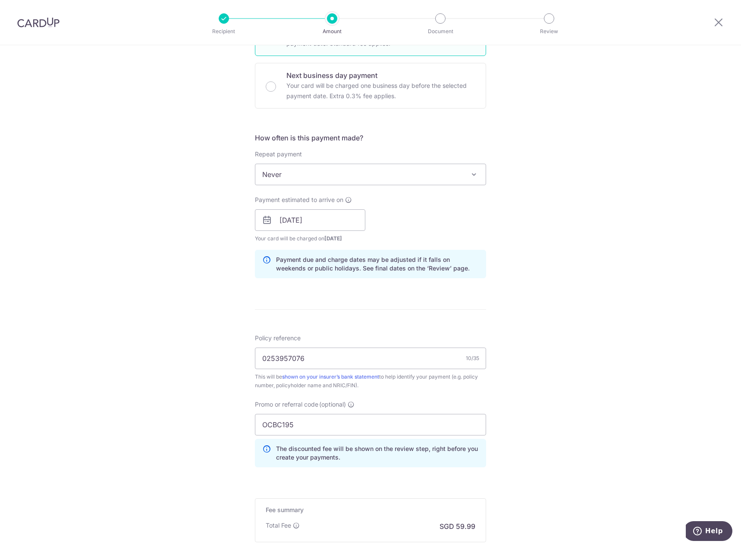
scroll to position [352, 0]
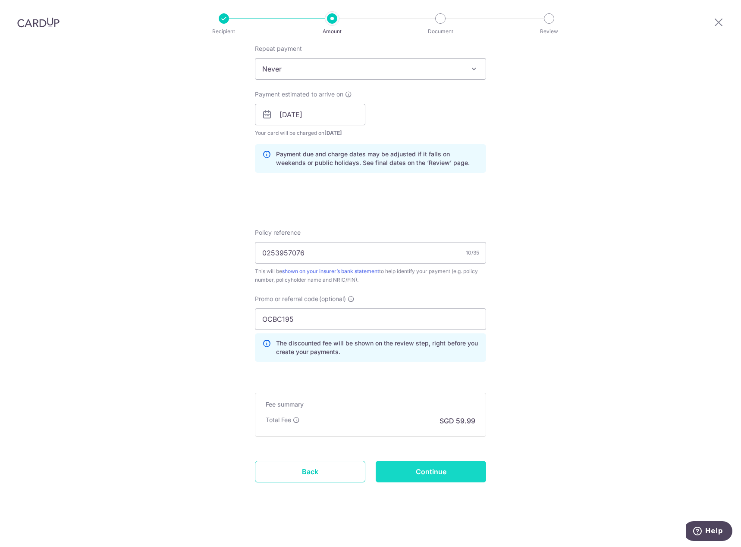
click at [414, 465] on input "Continue" at bounding box center [430, 472] width 110 height 22
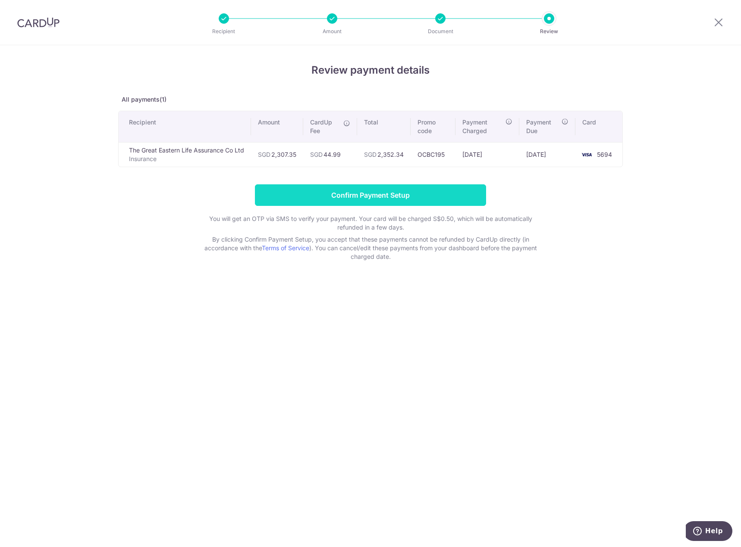
click at [364, 193] on input "Confirm Payment Setup" at bounding box center [370, 195] width 231 height 22
